Goal: Check status: Check status

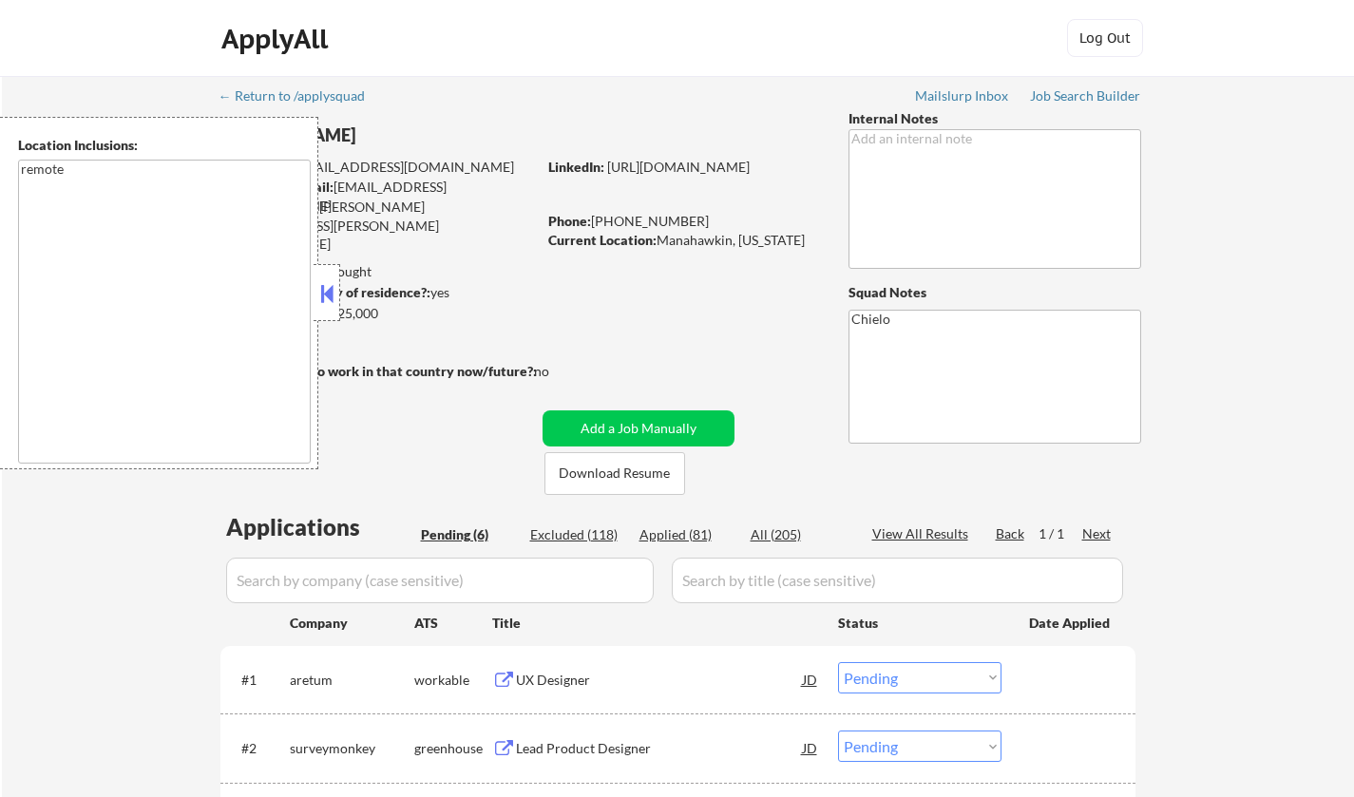
select select ""pending""
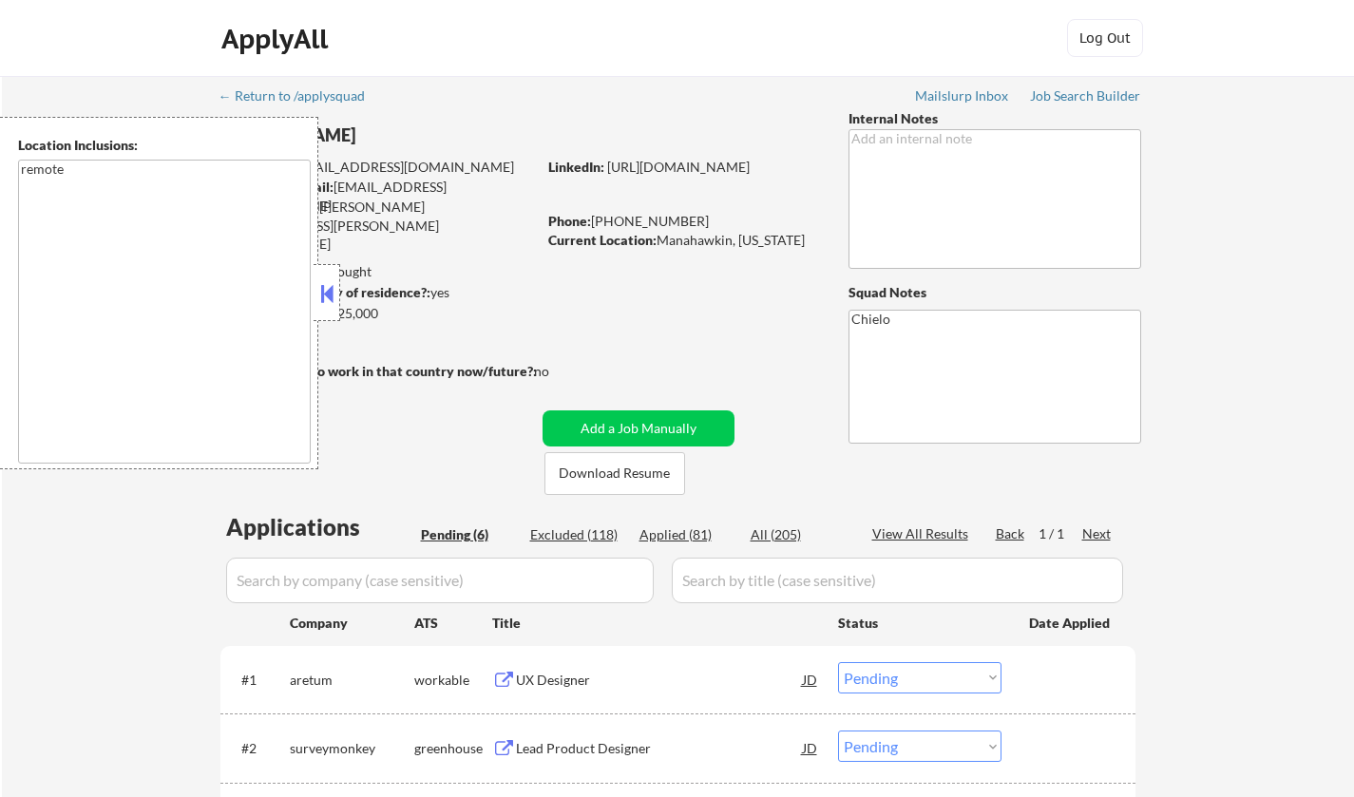
select select ""pending""
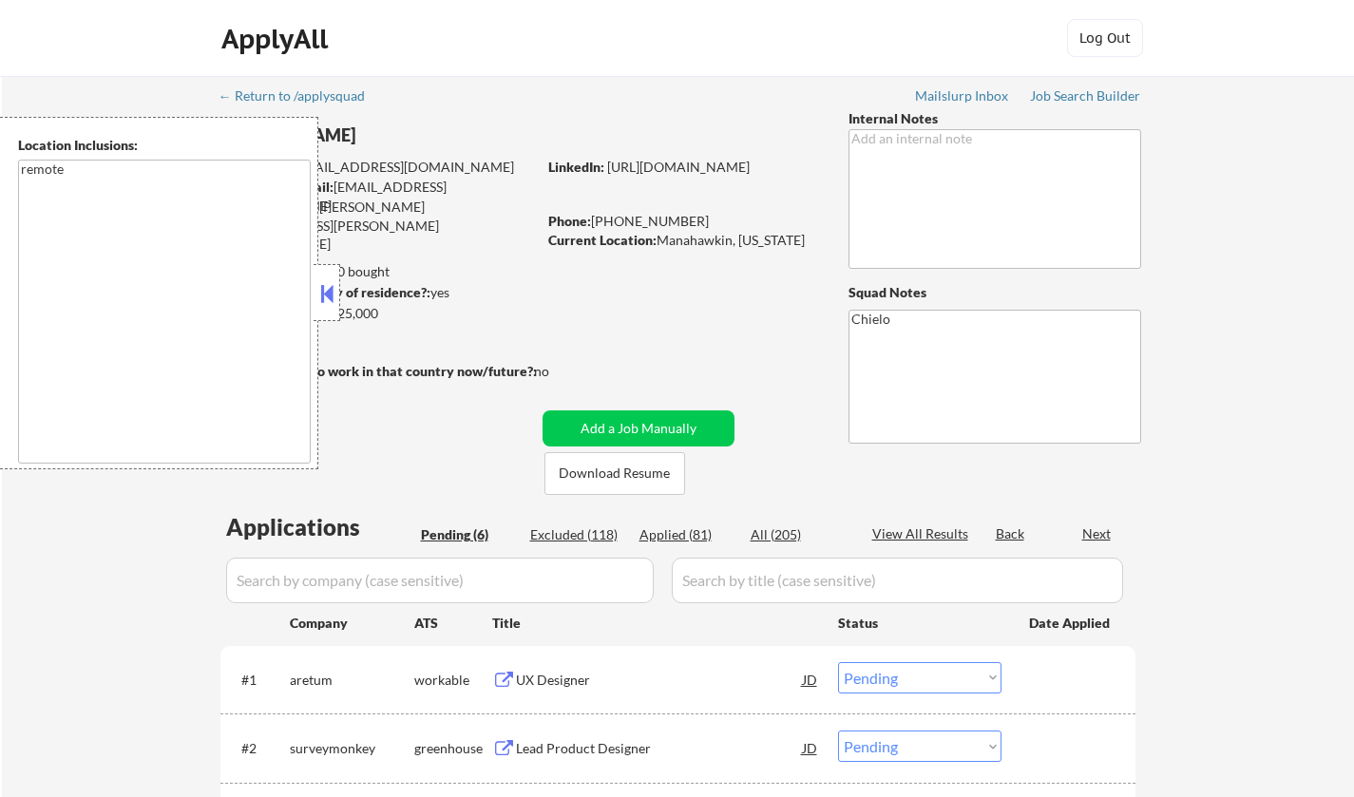
select select ""pending""
click at [330, 285] on button at bounding box center [326, 293] width 21 height 29
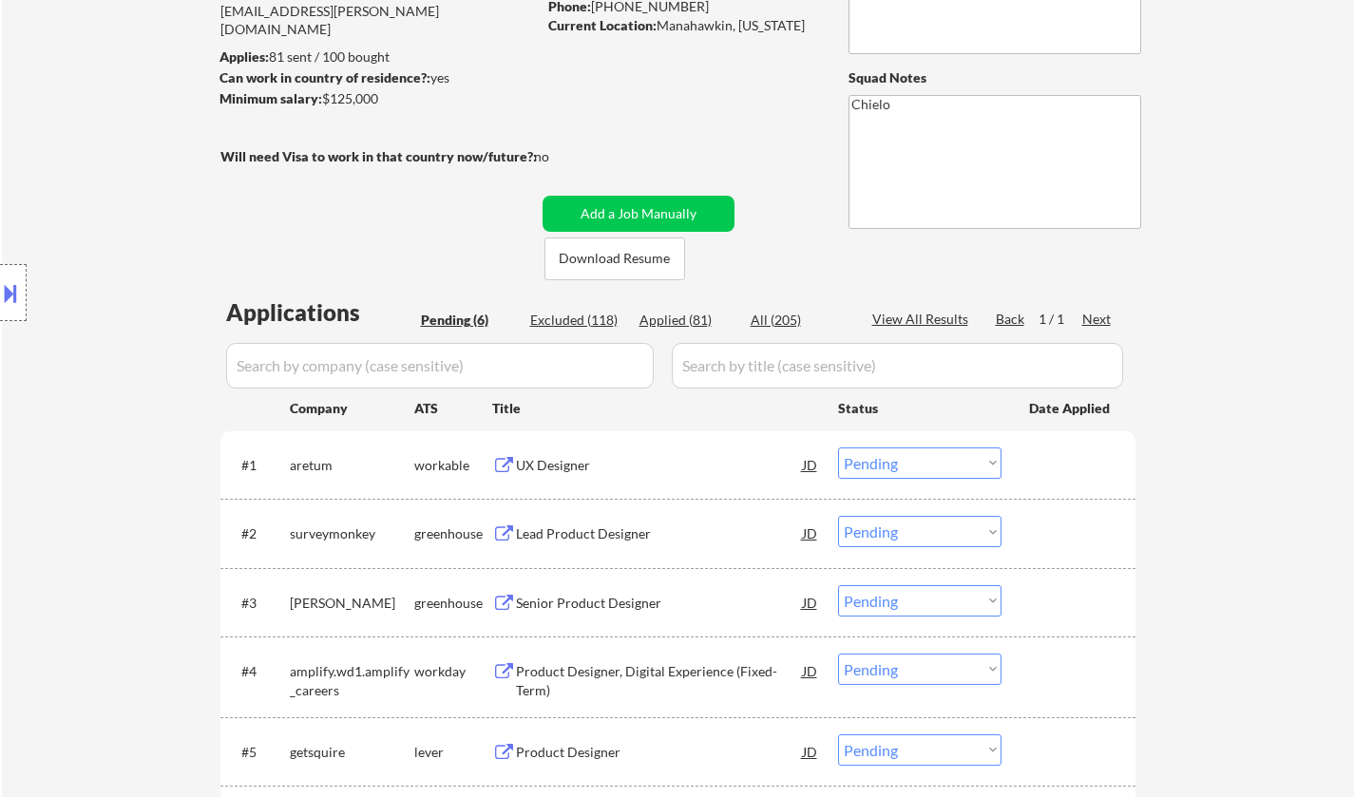
scroll to position [285, 0]
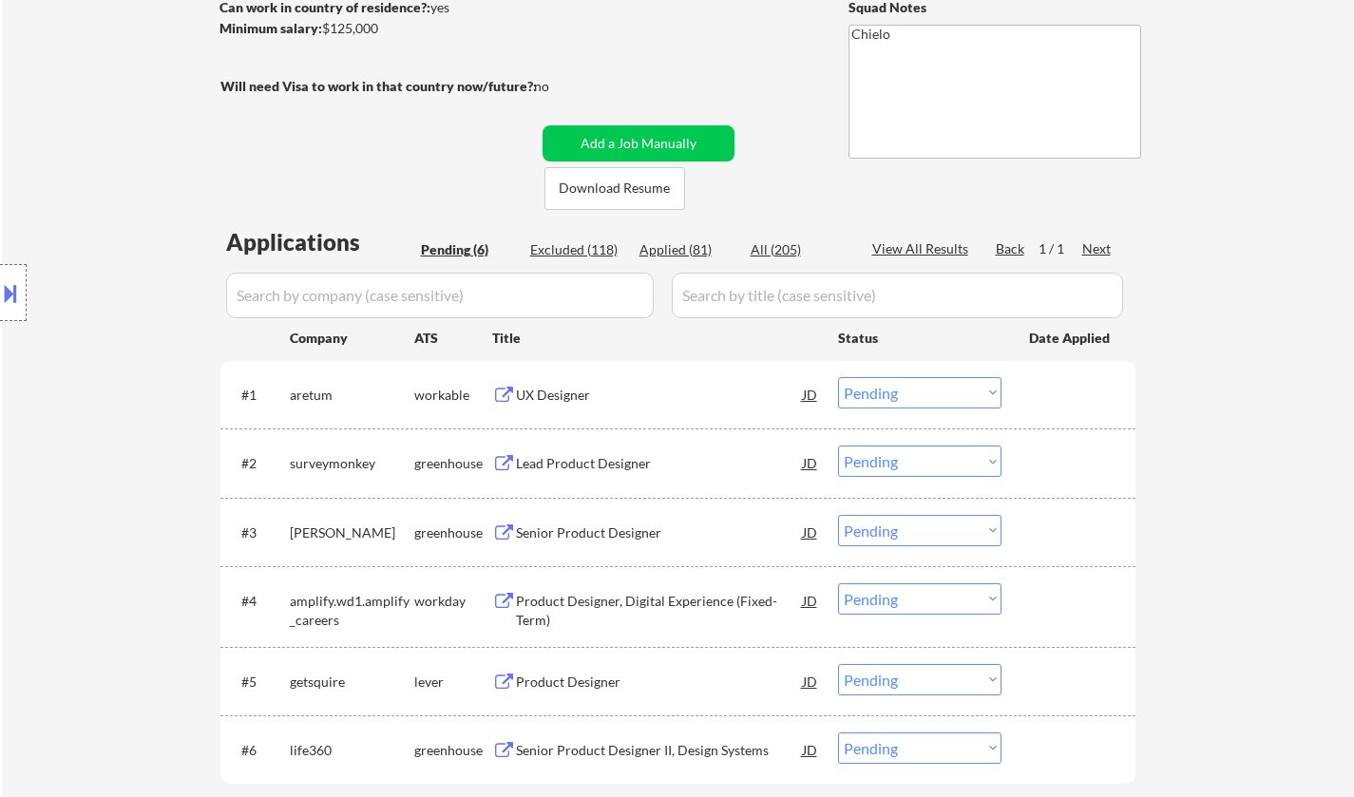
click at [558, 386] on div "UX Designer" at bounding box center [659, 395] width 287 height 19
